Goal: Information Seeking & Learning: Learn about a topic

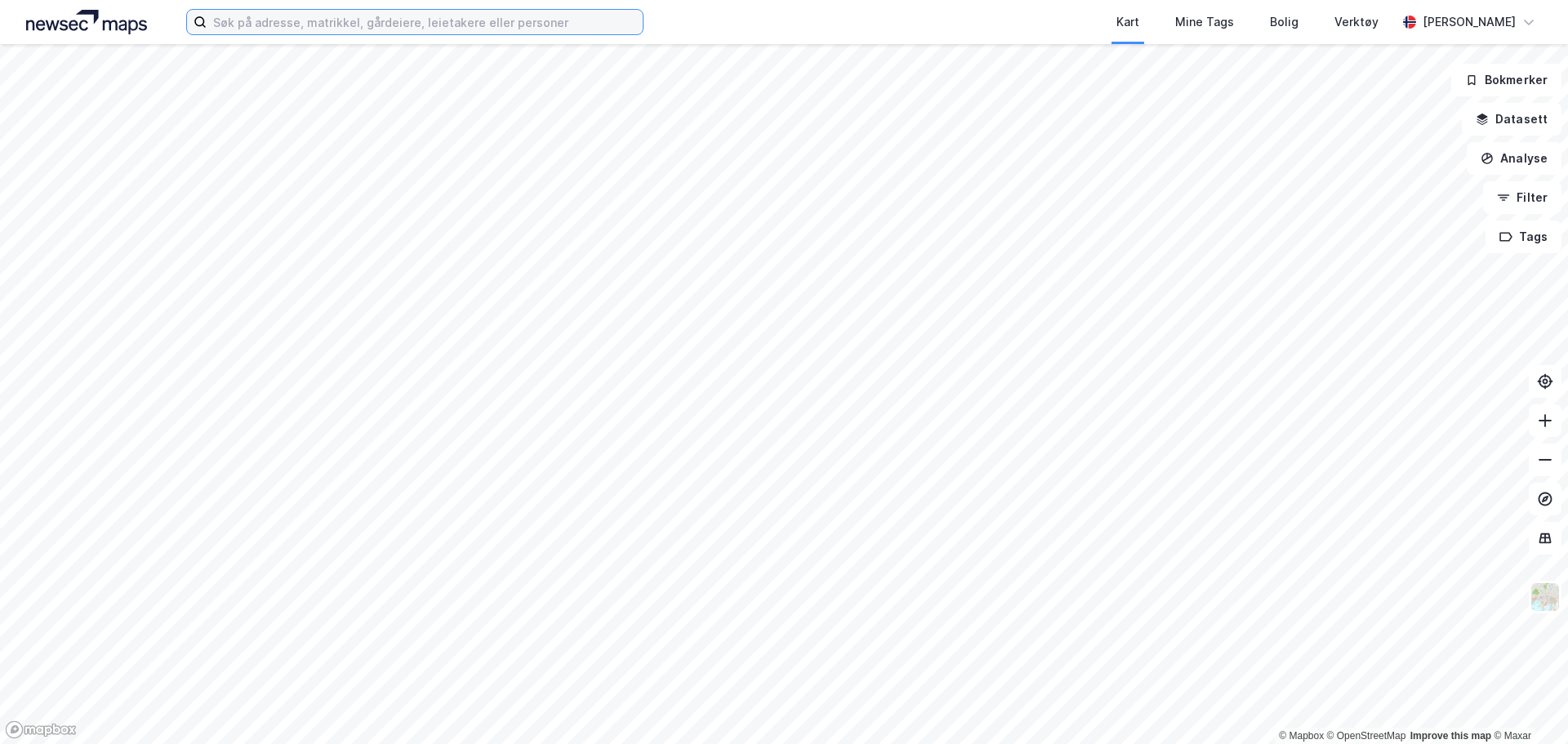
click at [235, 25] on input at bounding box center [424, 22] width 436 height 25
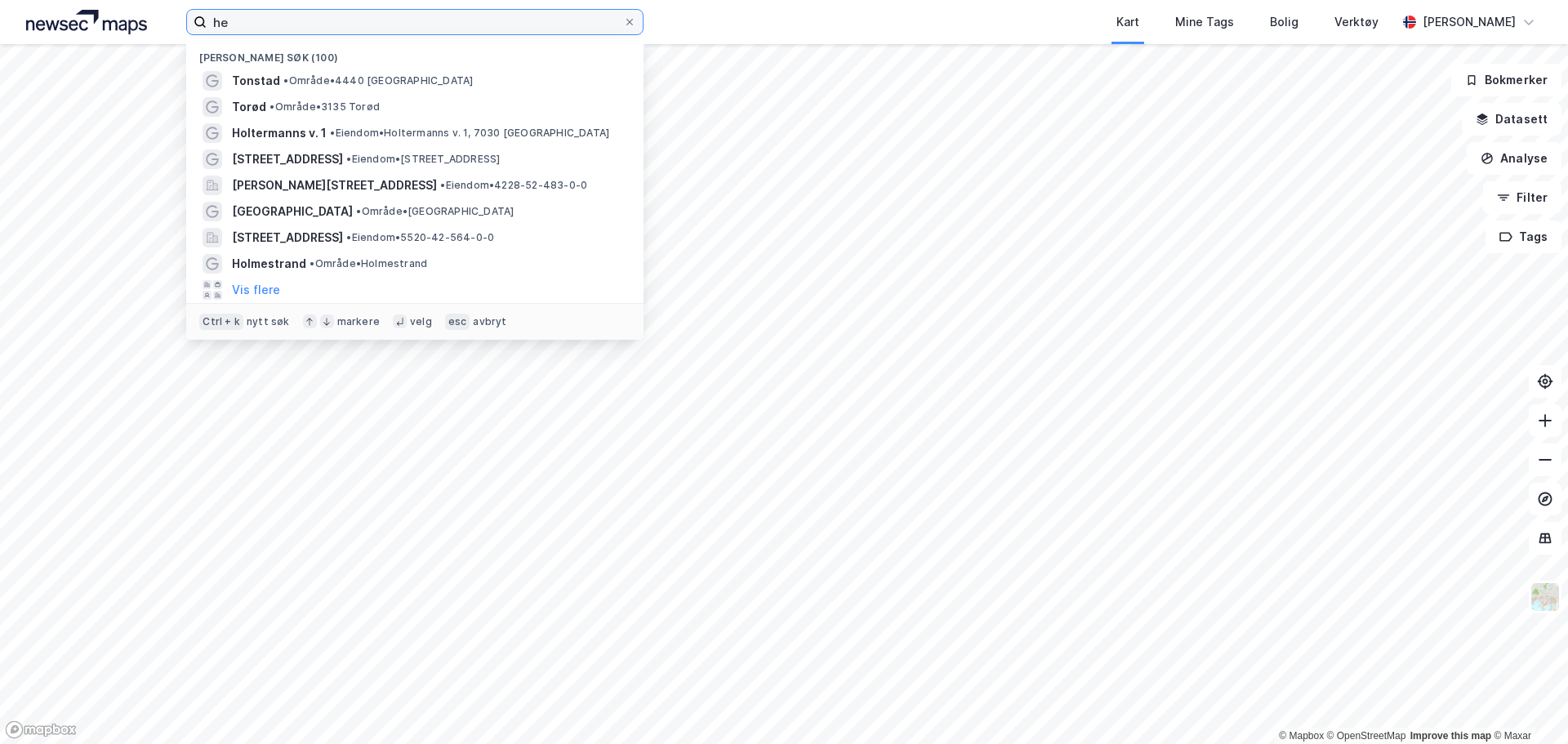
type input "h"
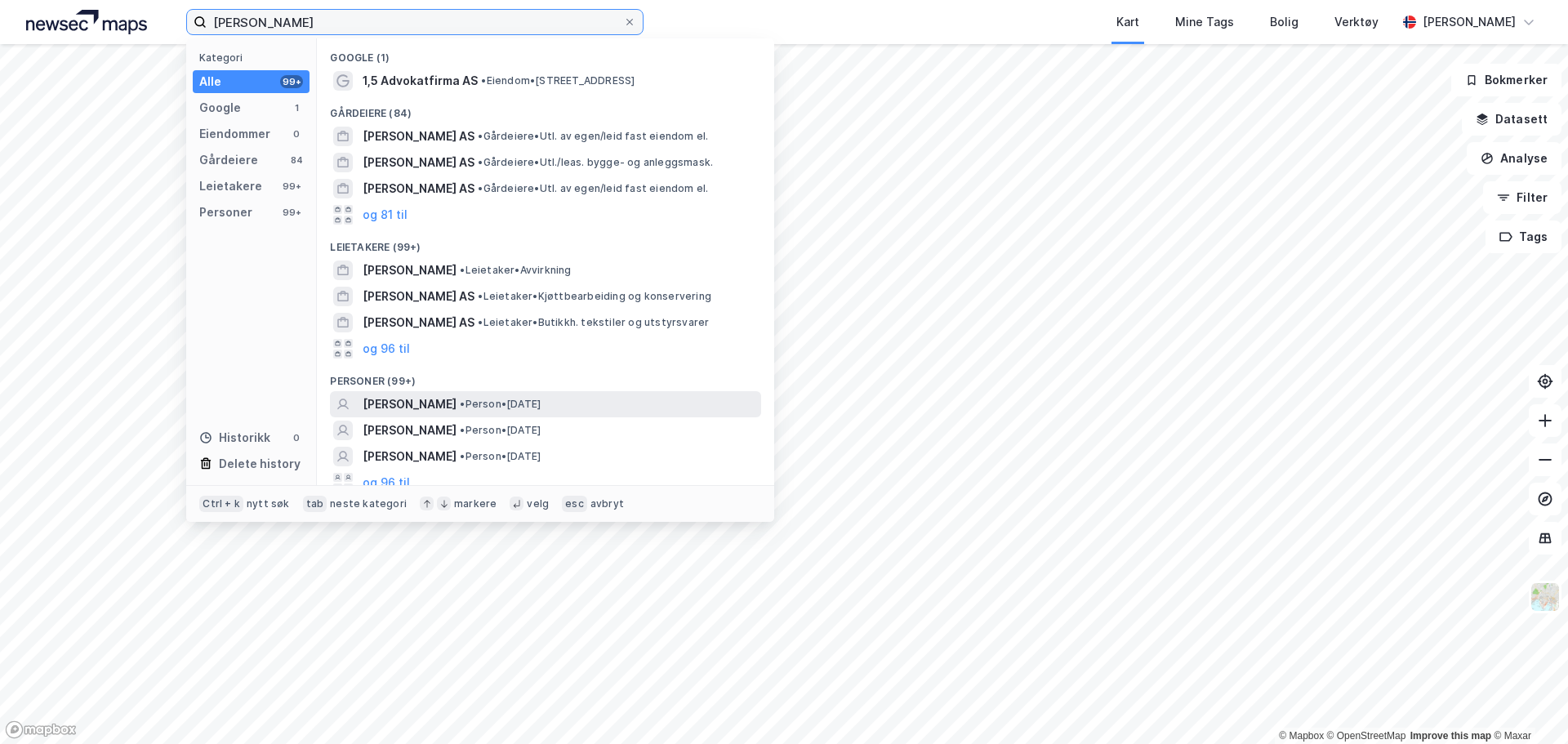
type input "[PERSON_NAME]"
click at [456, 407] on span "[PERSON_NAME]" at bounding box center [409, 404] width 94 height 20
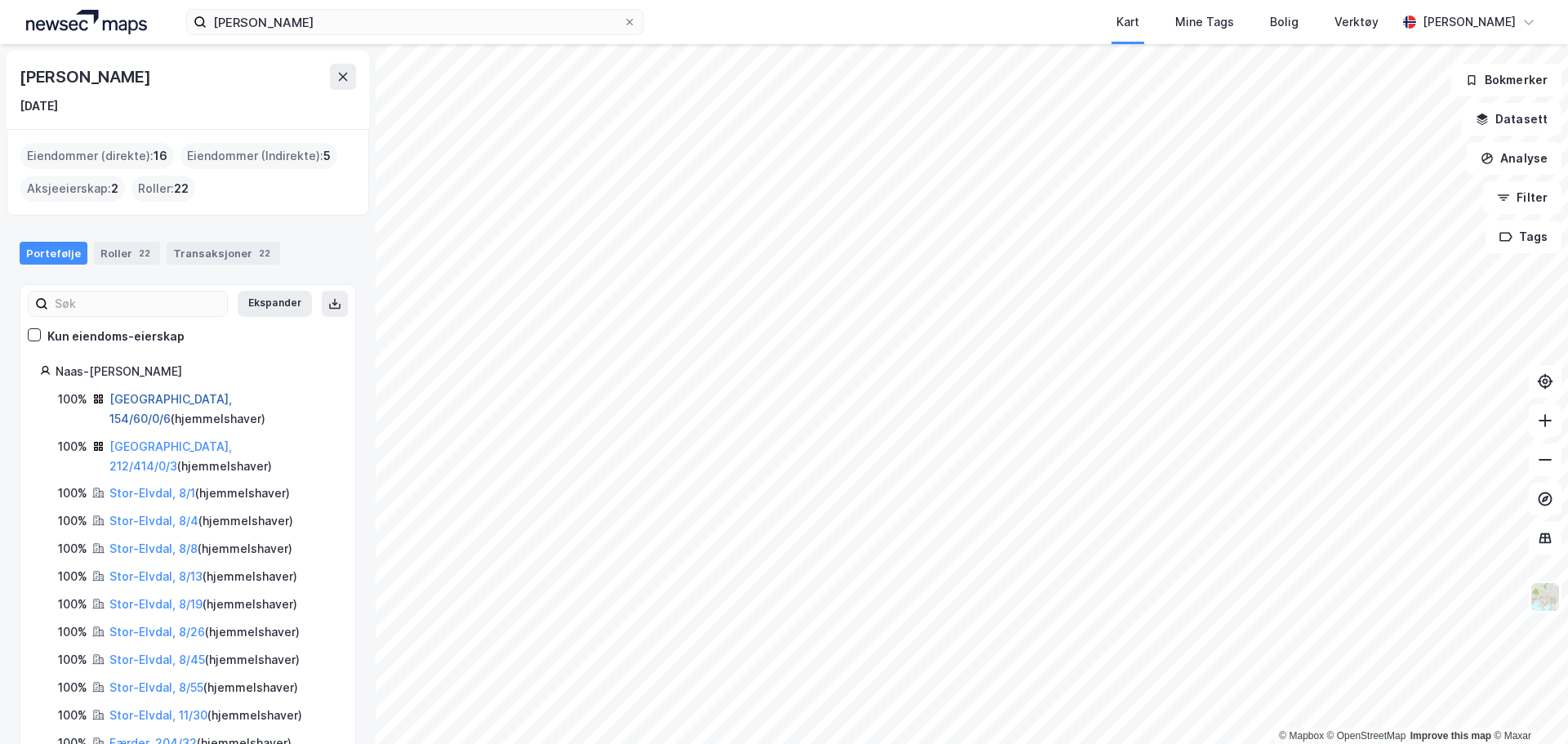
click at [158, 403] on link "[GEOGRAPHIC_DATA], 154/60/0/6" at bounding box center [170, 409] width 123 height 34
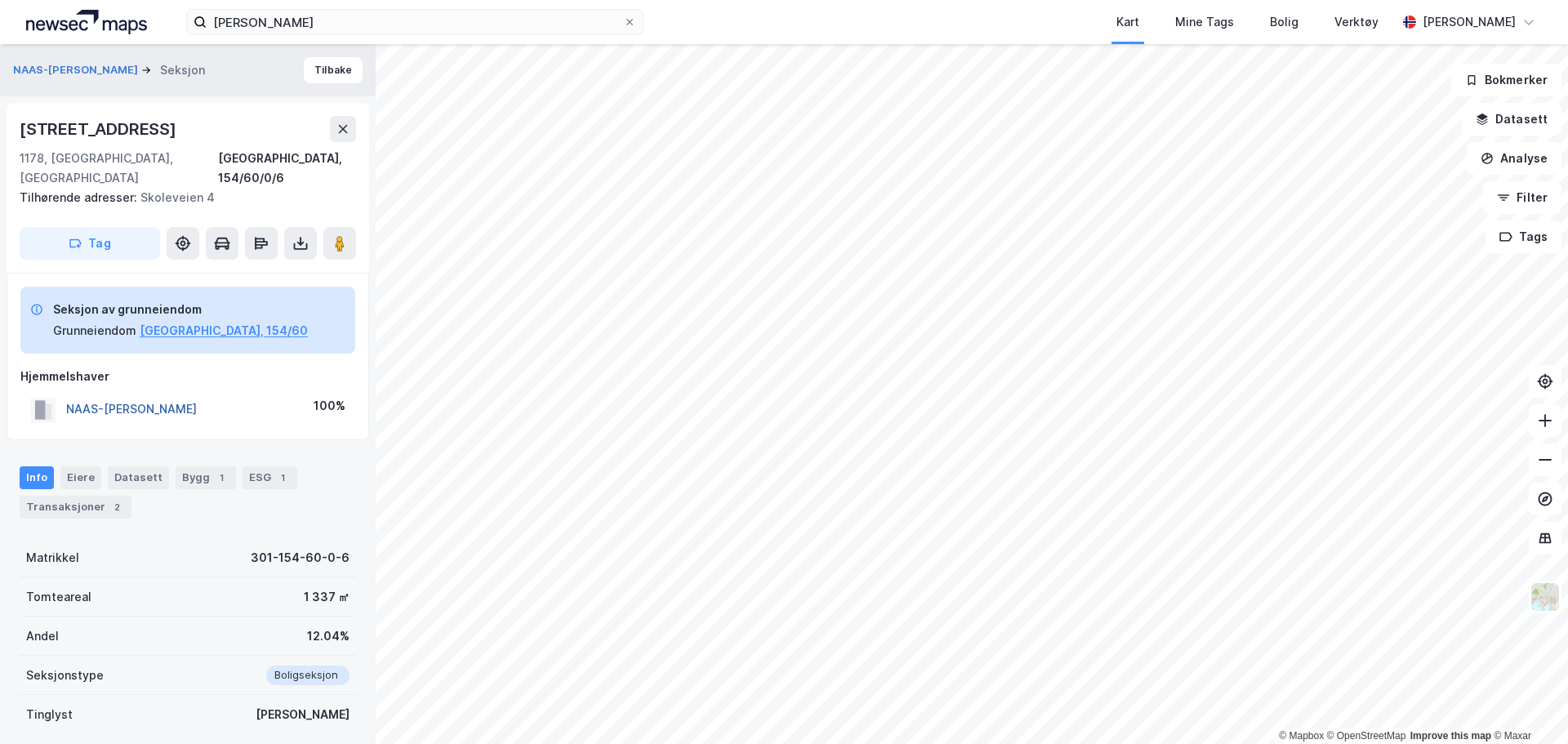
click at [0, 0] on button "NAAS-[PERSON_NAME]" at bounding box center [0, 0] width 0 height 0
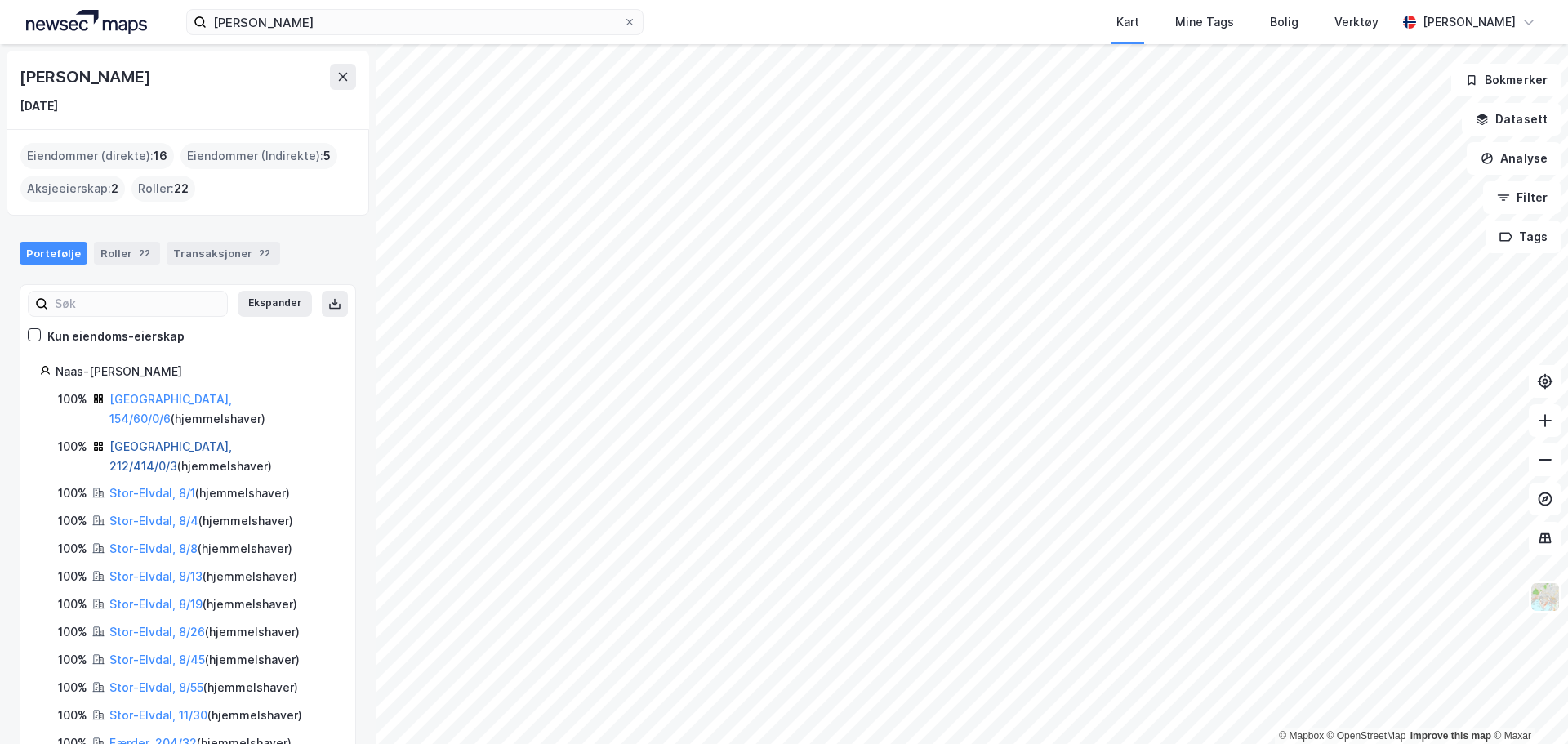
click at [170, 439] on link "[GEOGRAPHIC_DATA], 212/414/0/3" at bounding box center [170, 455] width 123 height 34
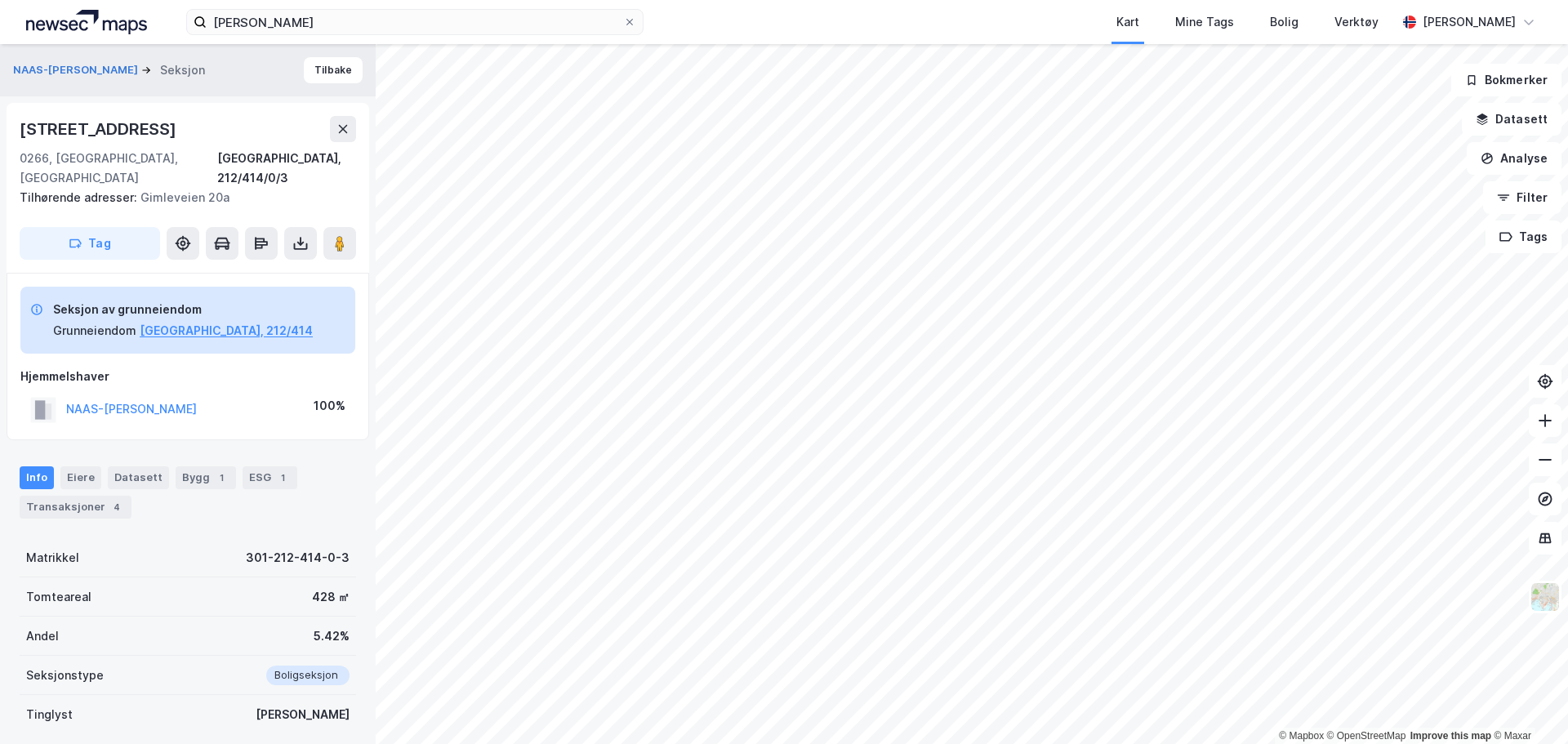
click at [87, 502] on div "Info Eiere Datasett Bygg 1 ESG 1 Transaksjoner 4" at bounding box center [187, 485] width 376 height 78
click at [87, 497] on div "Transaksjoner 4" at bounding box center [76, 507] width 112 height 23
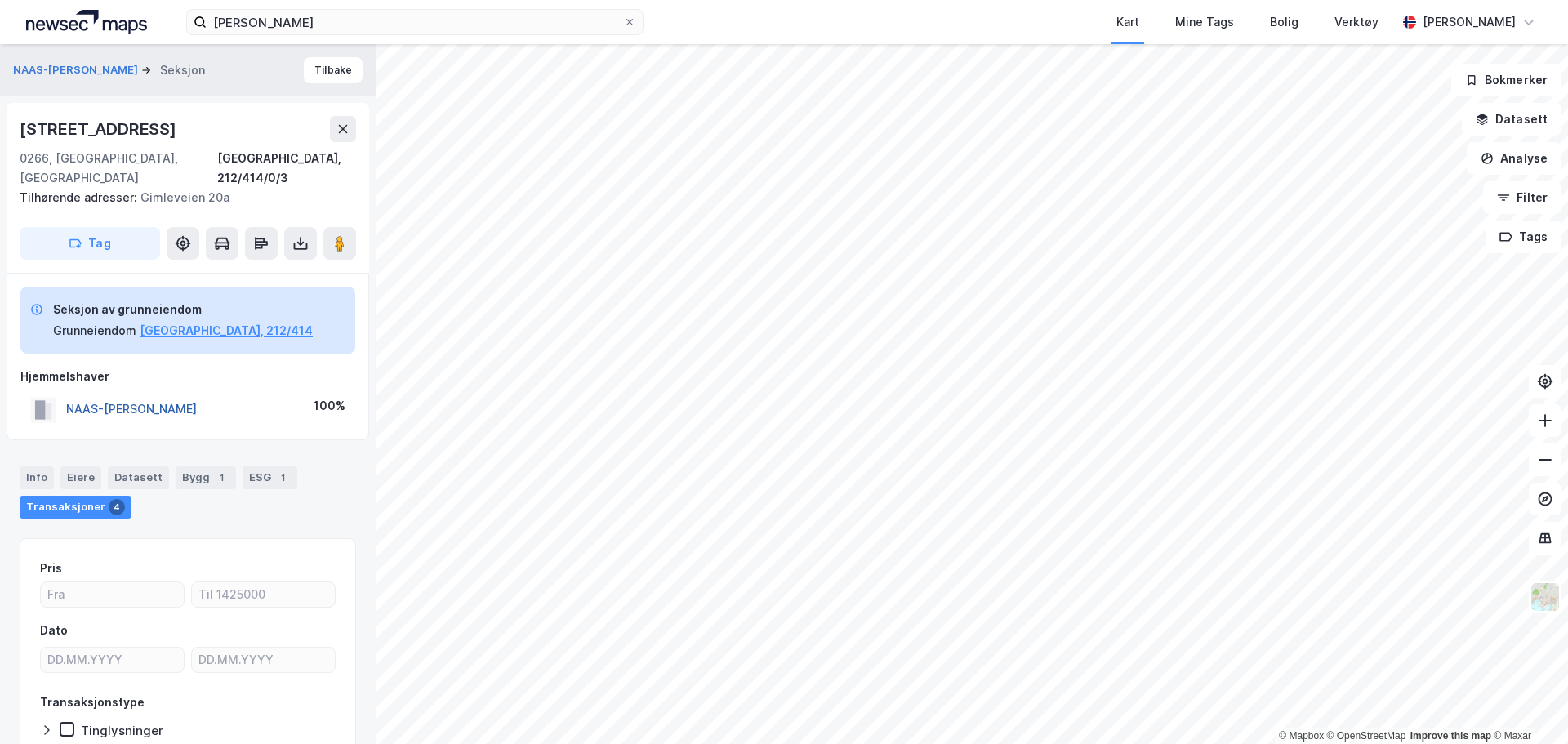
click at [0, 0] on button "NAAS-[PERSON_NAME]" at bounding box center [0, 0] width 0 height 0
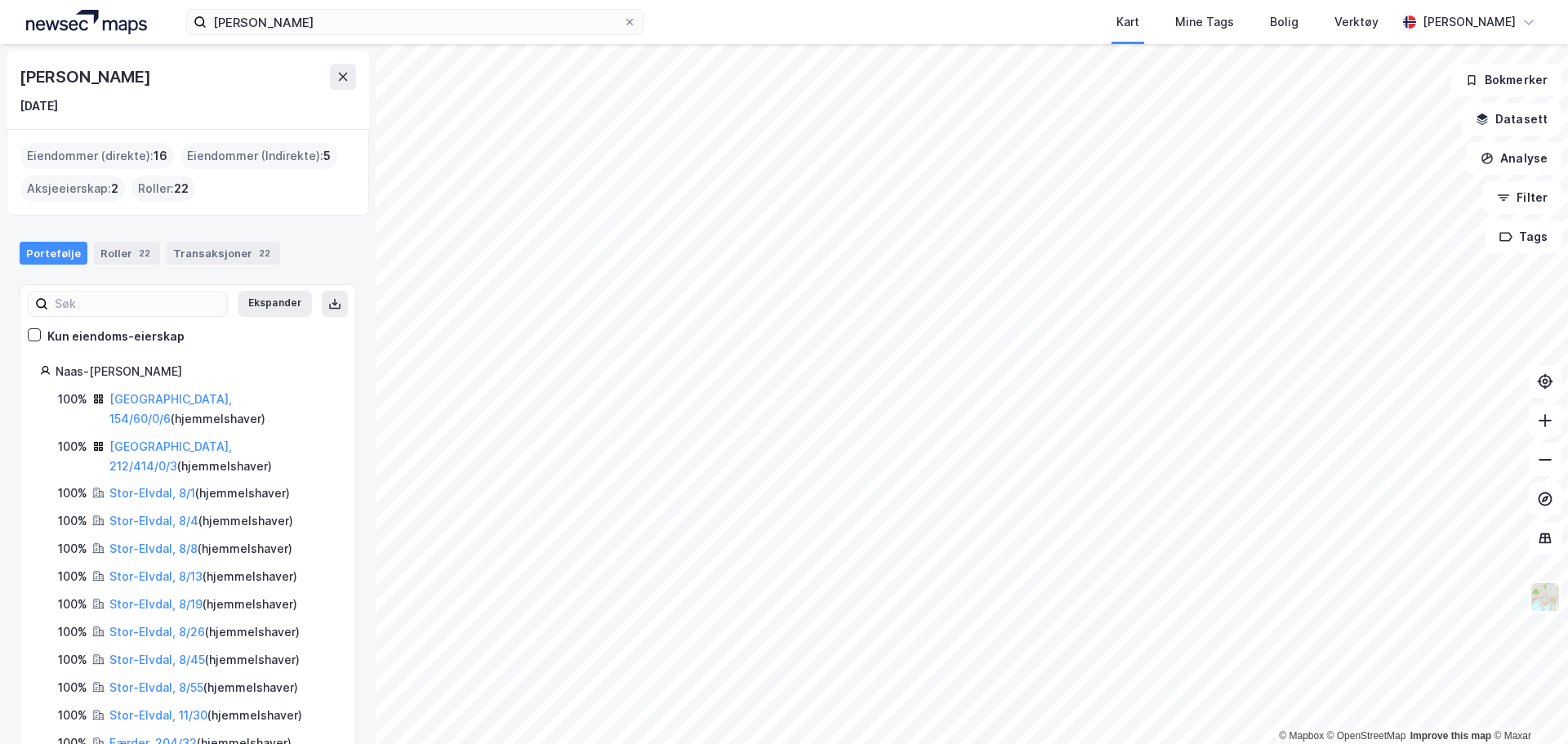
scroll to position [287, 0]
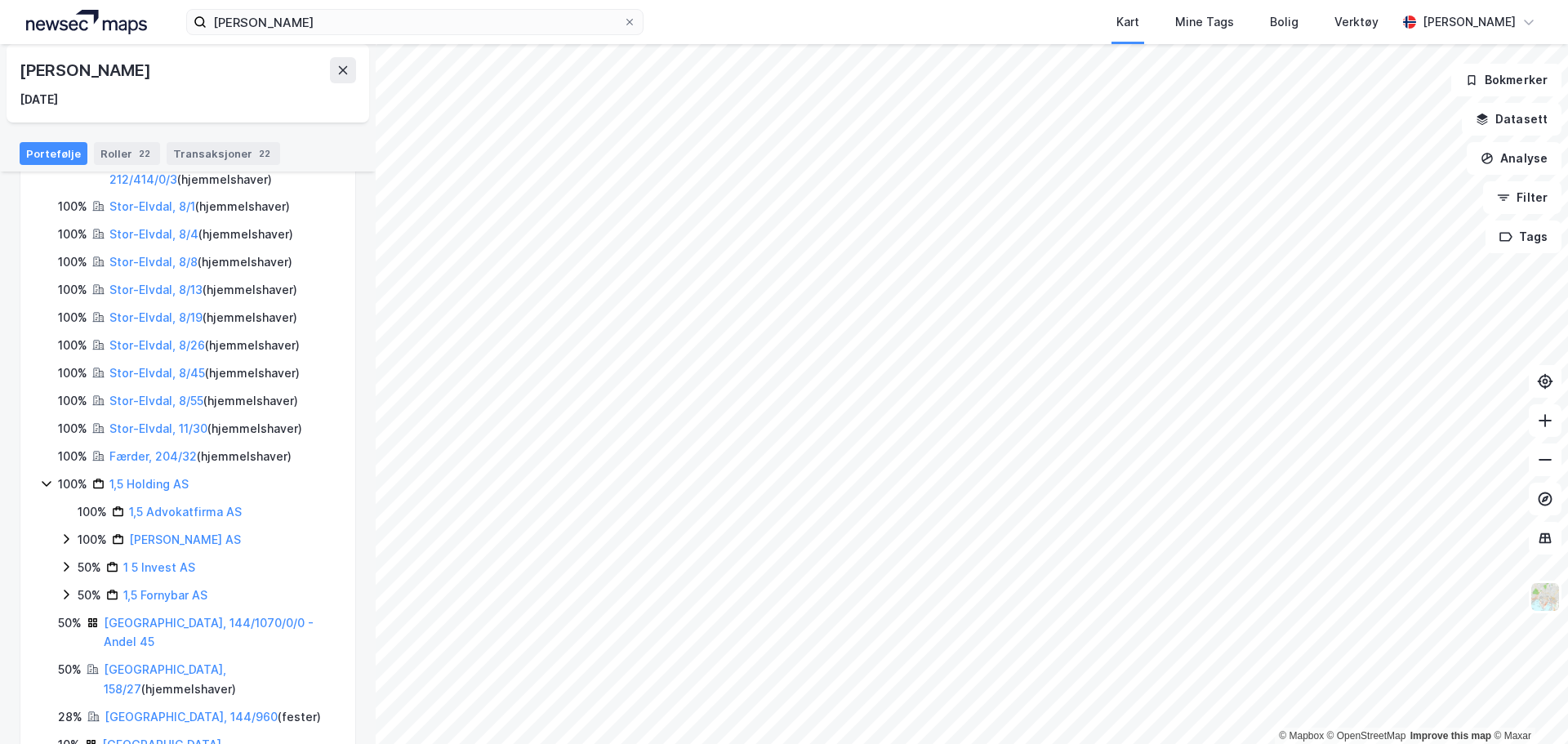
click at [1160, 743] on html "[PERSON_NAME] Kart Mine Tags Bolig Verktøy [PERSON_NAME] © Mapbox © OpenStreetM…" at bounding box center [784, 372] width 1568 height 744
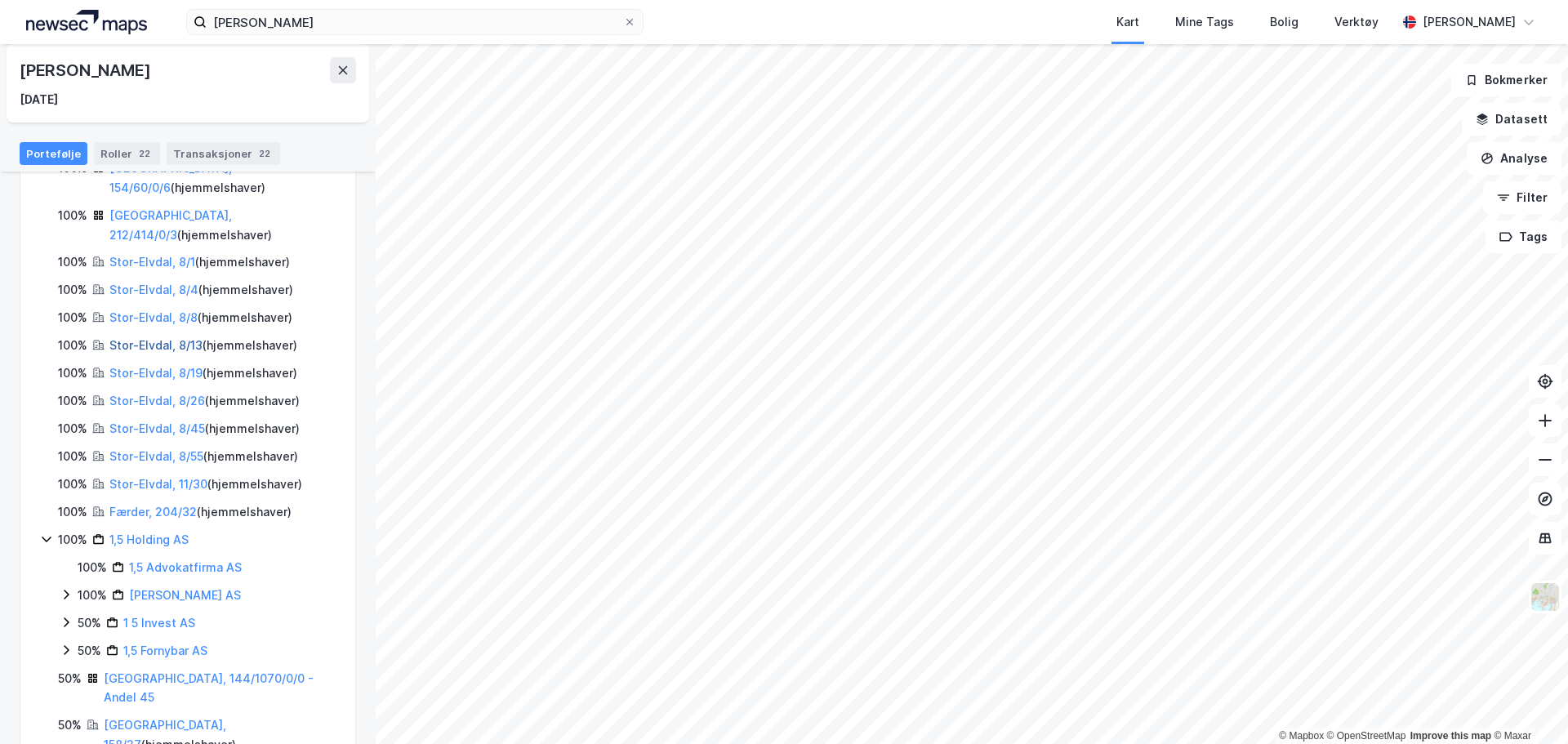
scroll to position [205, 0]
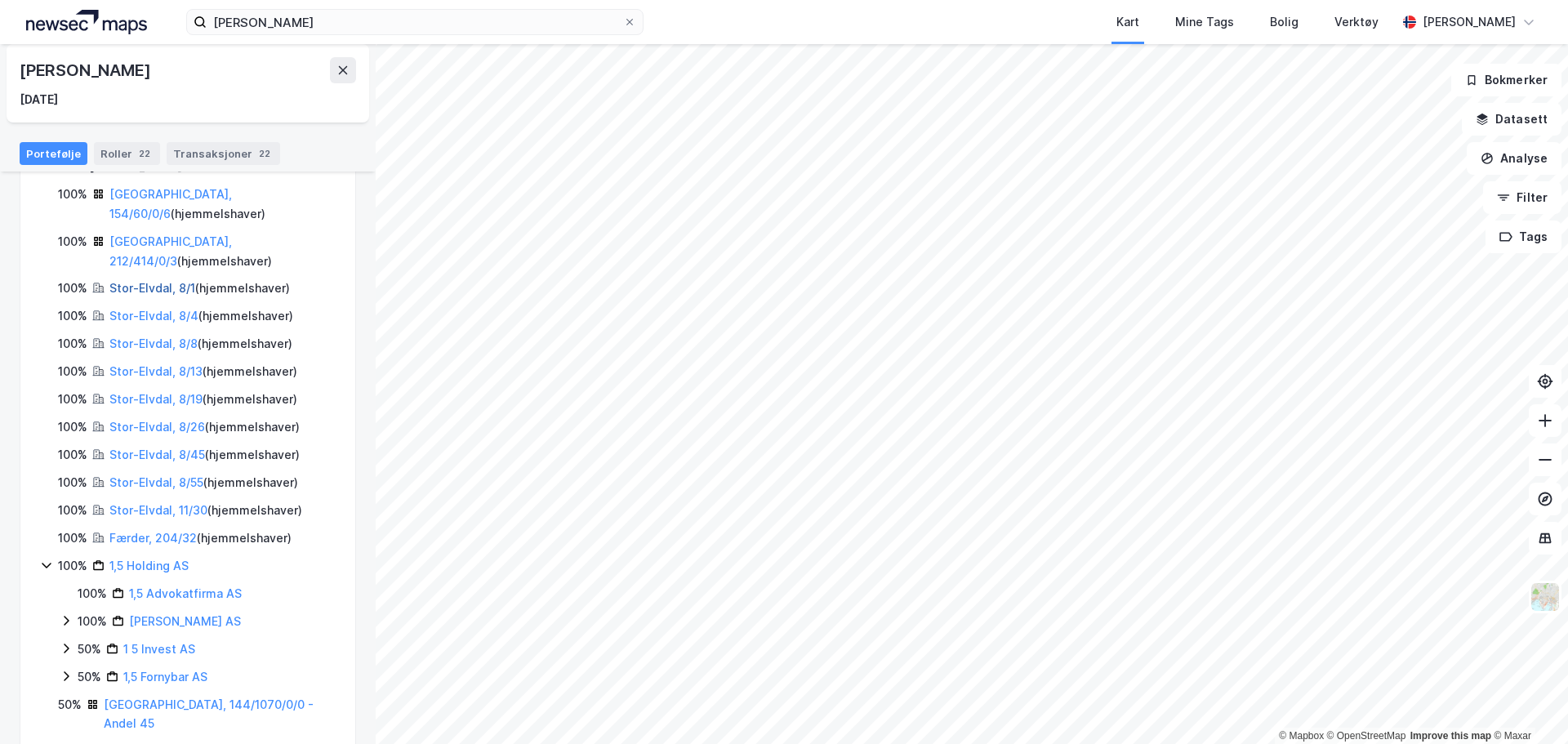
click at [146, 281] on link "Stor-Elvdal, 8/1" at bounding box center [152, 288] width 86 height 14
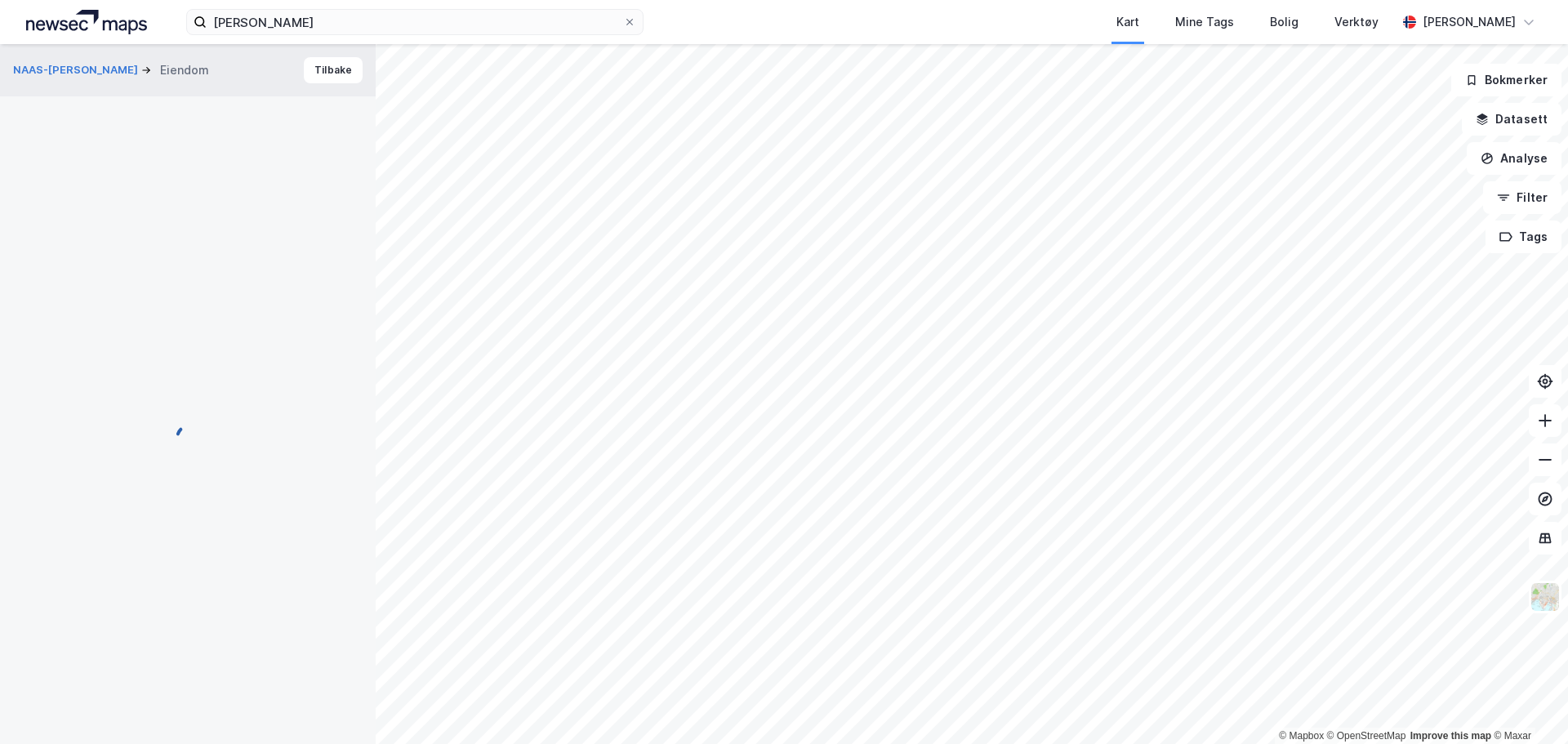
scroll to position [3, 0]
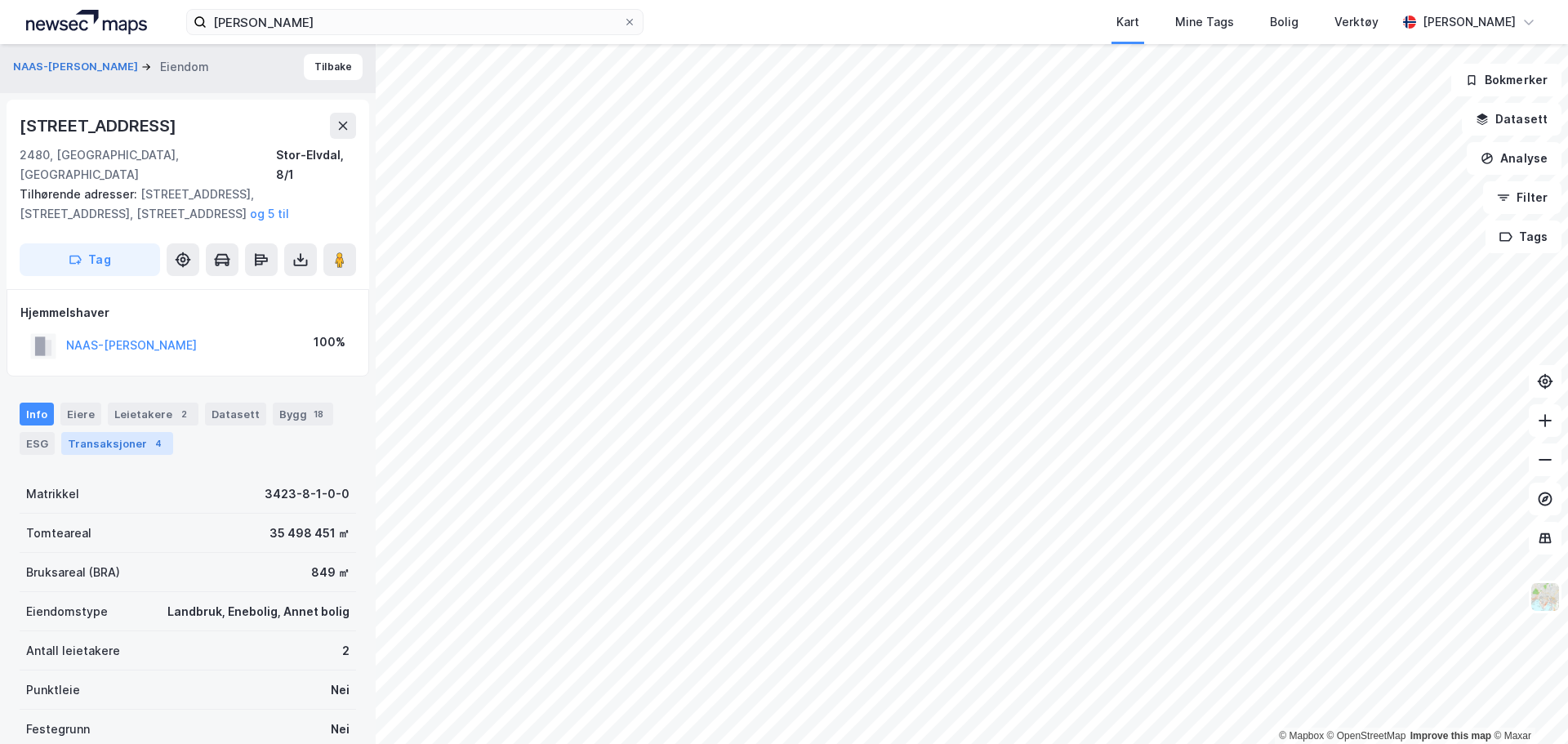
click at [130, 432] on div "Transaksjoner 4" at bounding box center [118, 444] width 112 height 23
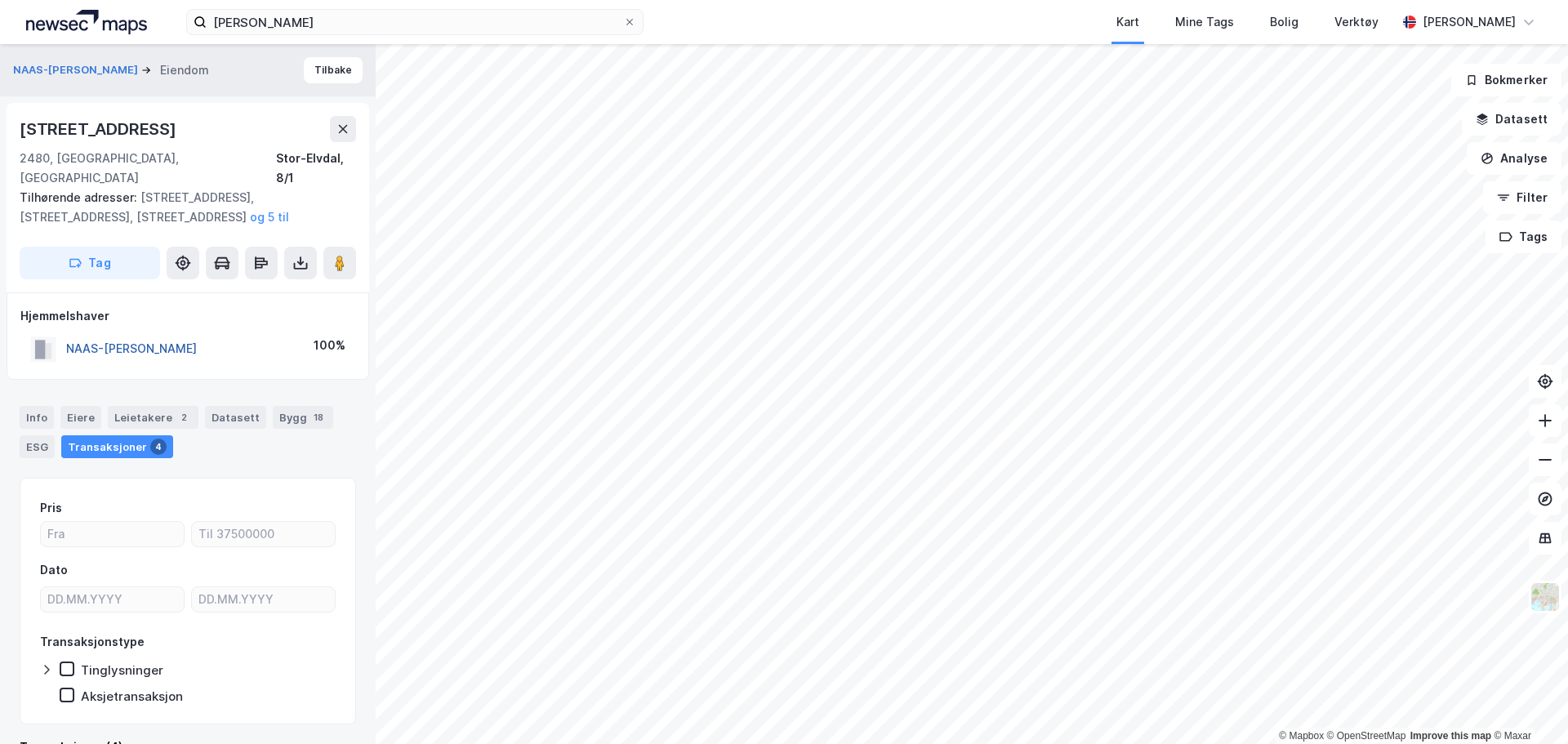
click at [0, 0] on button "NAAS-[PERSON_NAME]" at bounding box center [0, 0] width 0 height 0
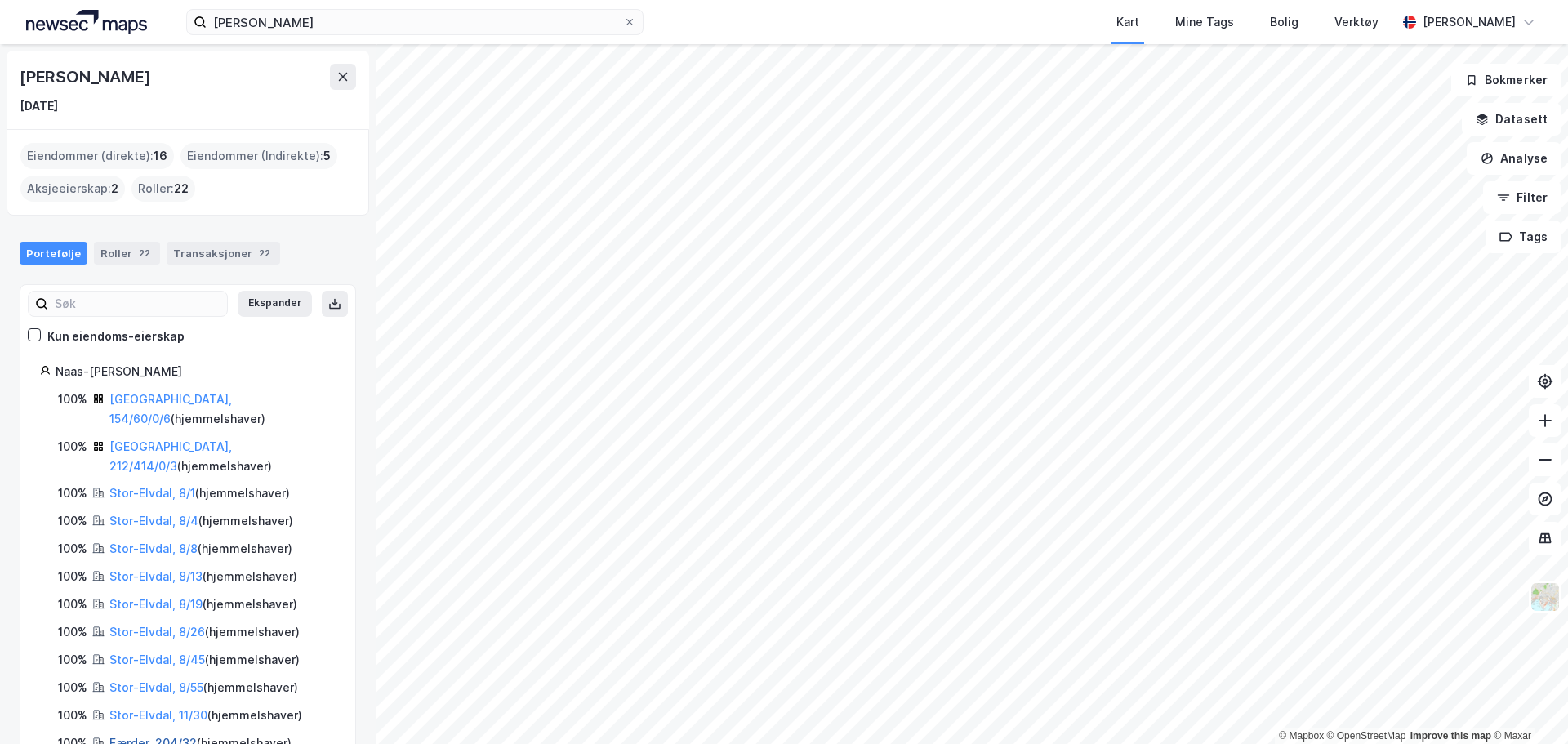
click at [161, 736] on link "Færder, 204/32" at bounding box center [153, 742] width 87 height 14
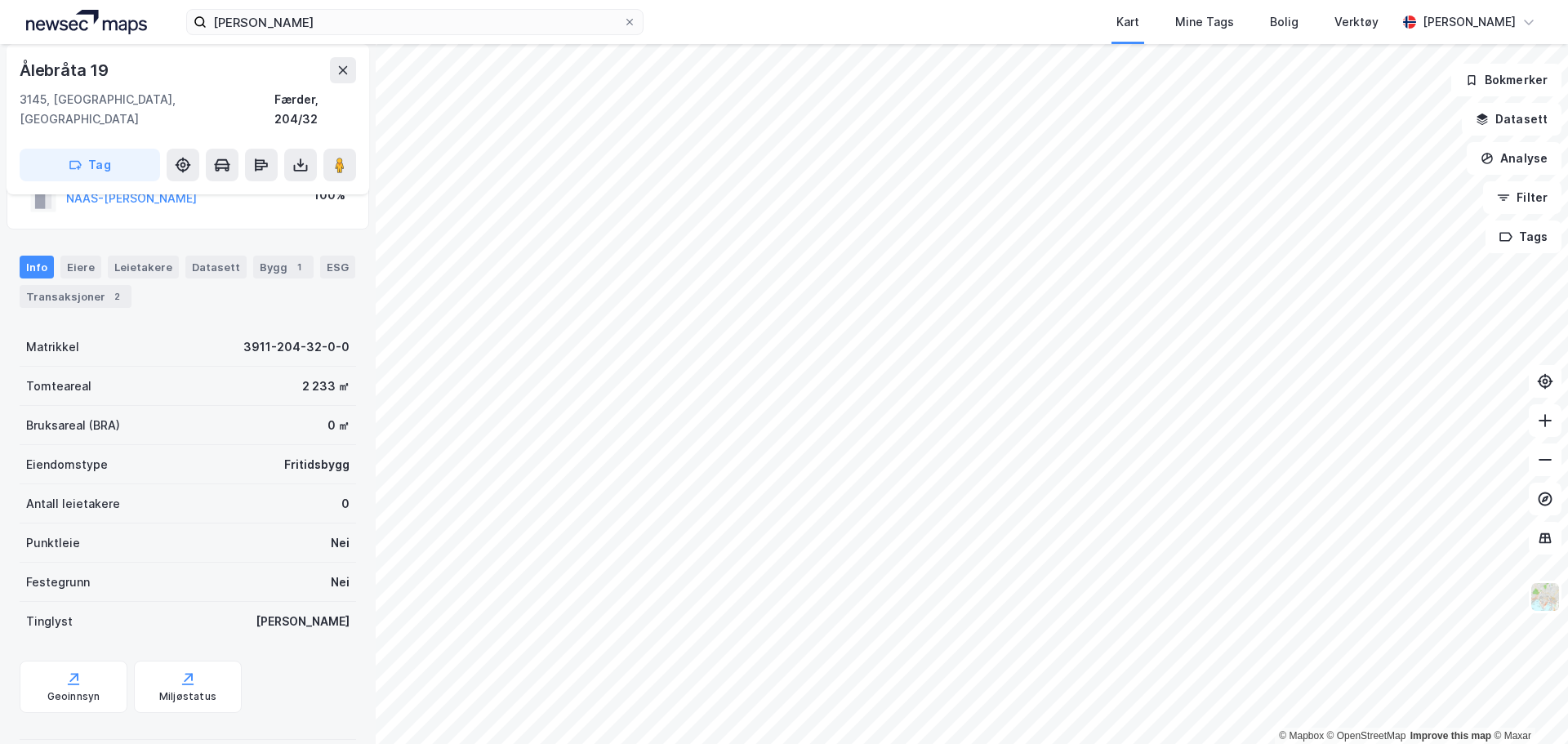
scroll to position [113, 0]
click at [93, 283] on div "Transaksjoner 2" at bounding box center [76, 294] width 112 height 23
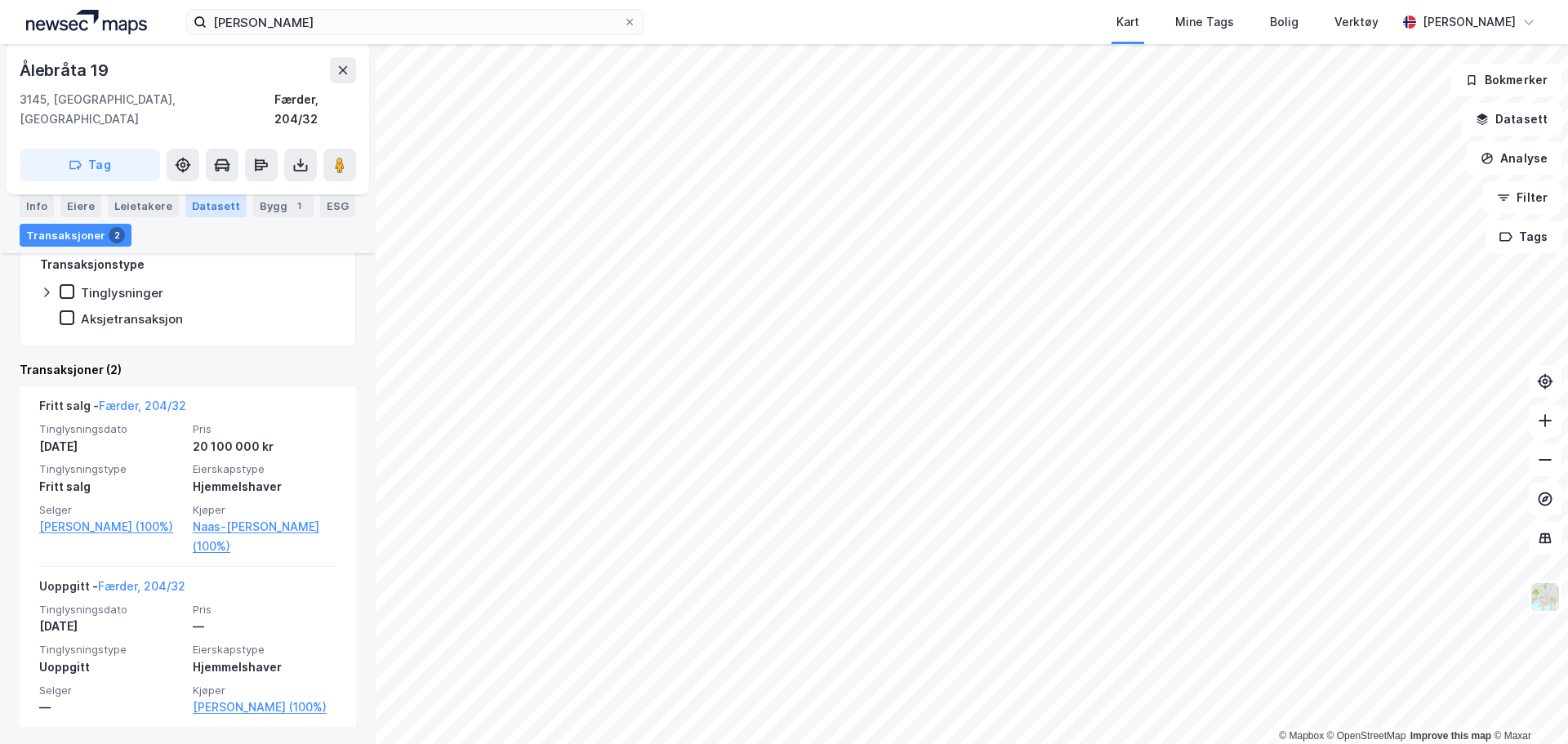
scroll to position [340, 0]
